Goal: Check status: Check status

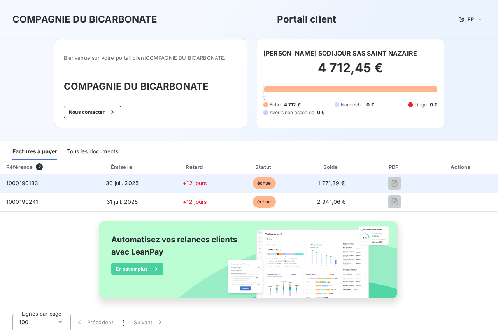
scroll to position [6, 0]
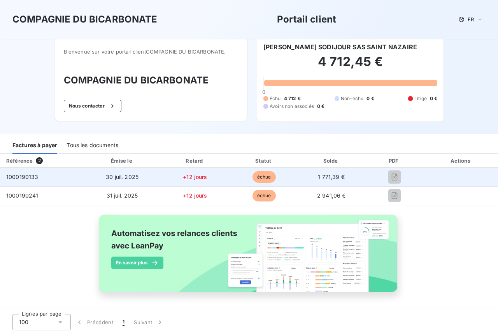
click at [14, 180] on span "1000190133" at bounding box center [22, 177] width 32 height 7
click at [107, 180] on span "30 juil. 2025" at bounding box center [122, 177] width 33 height 7
click at [188, 180] on span "+12 jours" at bounding box center [195, 177] width 24 height 7
click at [274, 178] on td "échue" at bounding box center [264, 177] width 68 height 19
click at [311, 178] on td "1 771,39 €" at bounding box center [331, 177] width 66 height 19
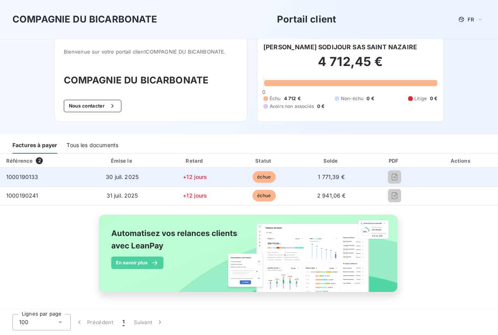
click at [342, 177] on td "1 771,39 €" at bounding box center [331, 177] width 66 height 19
drag, startPoint x: 489, startPoint y: 177, endPoint x: 331, endPoint y: 183, distance: 157.5
click at [322, 193] on tbody "1000190133 30 juil. 2025 +12 jours échue 1 771,39 € 1000190241 31 juil. 2025 +1…" at bounding box center [249, 186] width 498 height 37
click at [14, 174] on span "1000190133" at bounding box center [22, 177] width 32 height 7
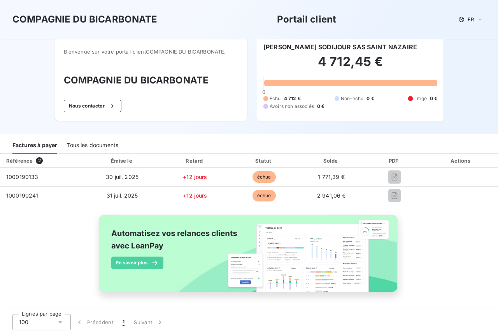
click at [17, 152] on div "Factures à payer" at bounding box center [34, 146] width 45 height 16
click at [21, 151] on div "Factures à payer" at bounding box center [34, 146] width 45 height 16
click at [87, 147] on div "Tous les documents" at bounding box center [92, 146] width 52 height 16
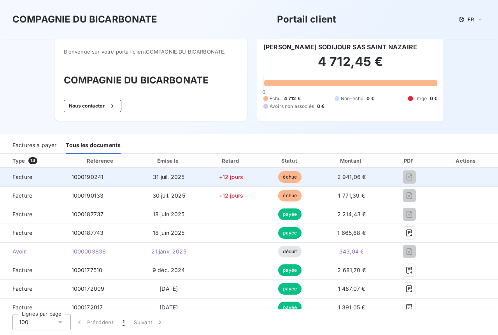
click at [190, 184] on td "31 juil. 2025" at bounding box center [168, 177] width 65 height 19
click at [75, 180] on span "1000190241" at bounding box center [88, 177] width 32 height 7
